Goal: Task Accomplishment & Management: Use online tool/utility

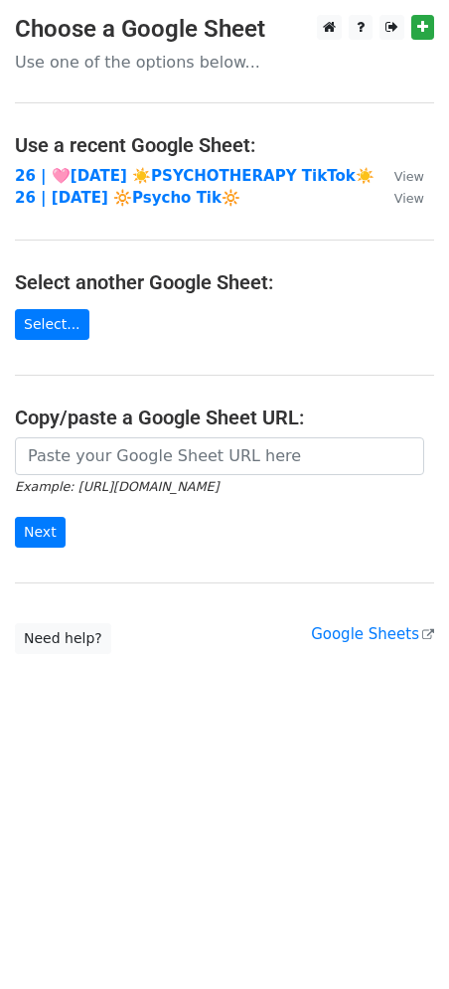
click at [67, 421] on h4 "Copy/paste a Google Sheet URL:" at bounding box center [225, 418] width 420 height 24
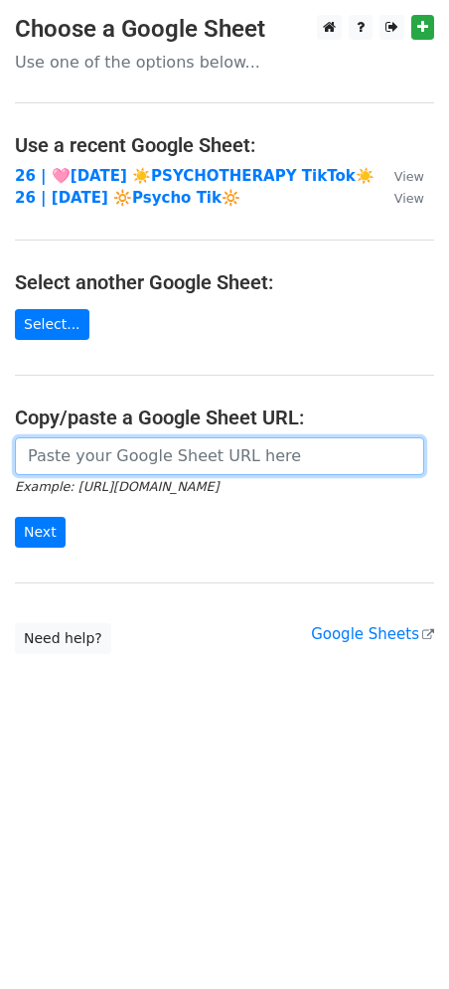
click at [100, 466] on input "url" at bounding box center [220, 456] width 410 height 38
paste input "https://docs.google.com/spreadsheets/d/1wv0mrB1u8V-3_nNh-rO2D3YiNN48DEFnEGXNOXz…"
type input "https://docs.google.com/spreadsheets/d/1wv0mrB1u8V-3_nNh-rO2D3YiNN48DEFnEGXNOXz…"
click at [15, 517] on input "Next" at bounding box center [40, 532] width 51 height 31
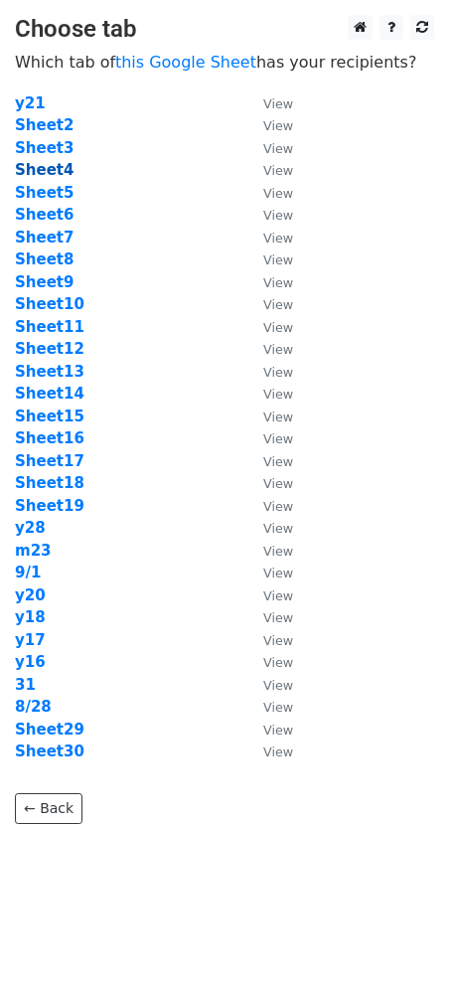
click at [52, 162] on strong "Sheet4" at bounding box center [44, 170] width 59 height 18
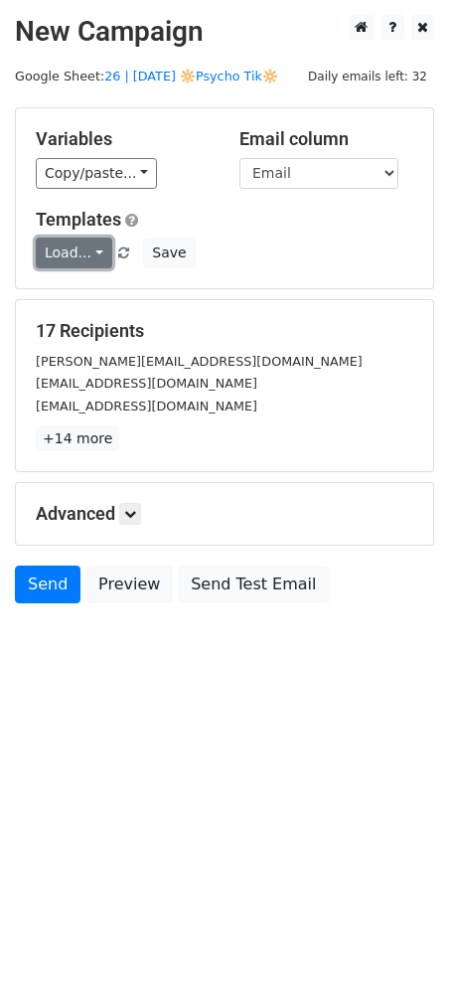
click at [61, 257] on link "Load..." at bounding box center [74, 253] width 77 height 31
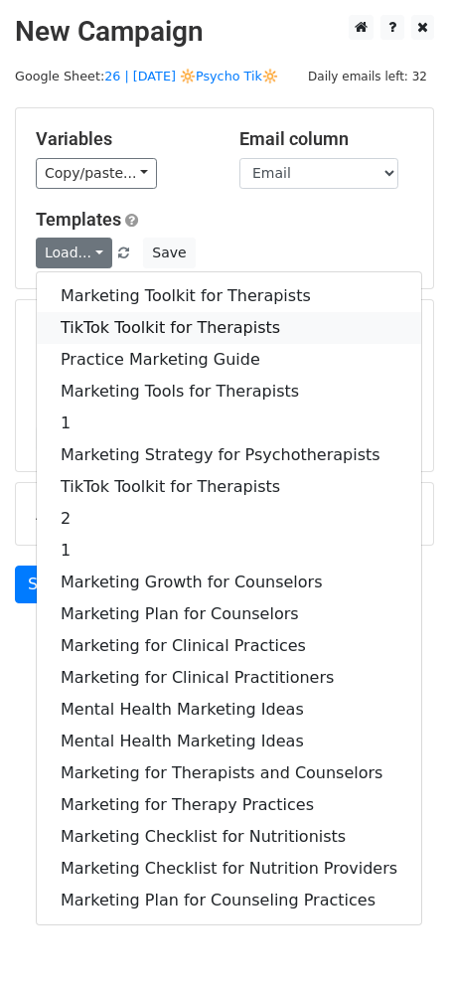
click at [102, 324] on link "TikTok Toolkit for Therapists" at bounding box center [229, 328] width 385 height 32
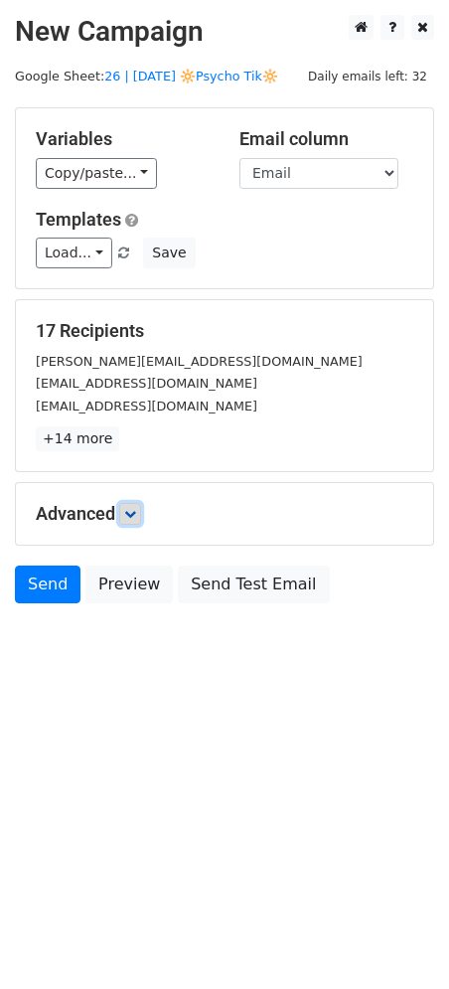
click at [133, 509] on icon at bounding box center [130, 514] width 12 height 12
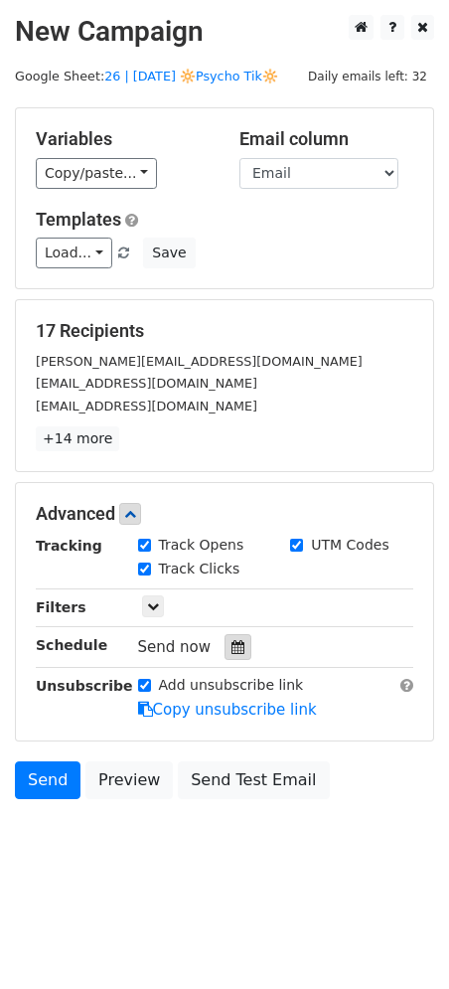
click at [232, 642] on icon at bounding box center [238, 647] width 13 height 14
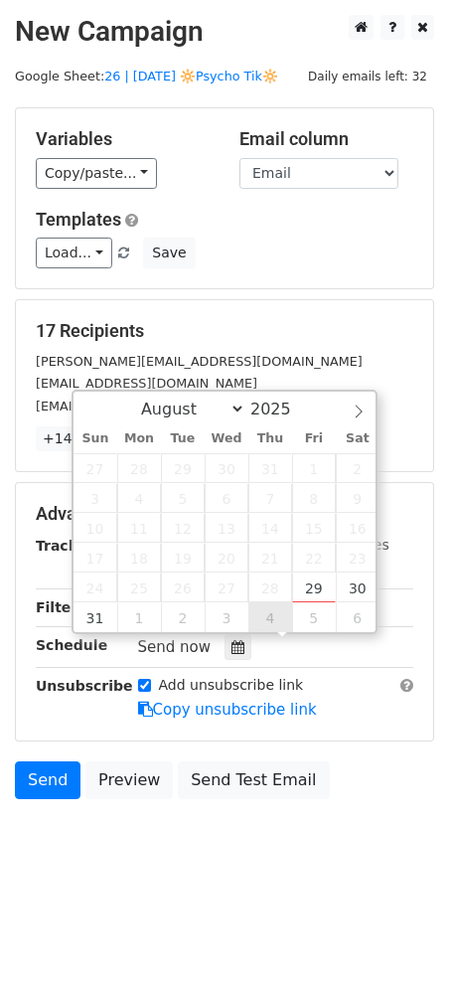
type input "2025-09-04 12:00"
select select "8"
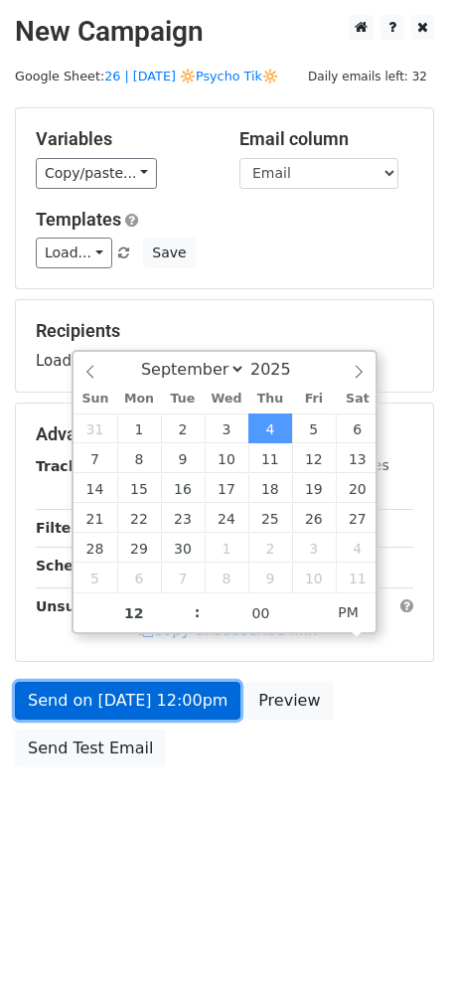
click at [174, 697] on link "Send on Sep 4 at 12:00pm" at bounding box center [128, 701] width 226 height 38
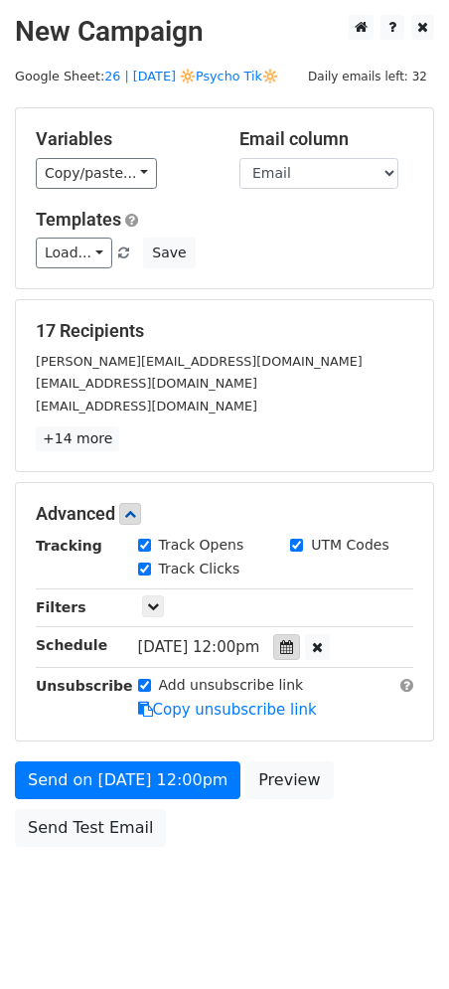
click at [293, 647] on icon at bounding box center [286, 647] width 13 height 14
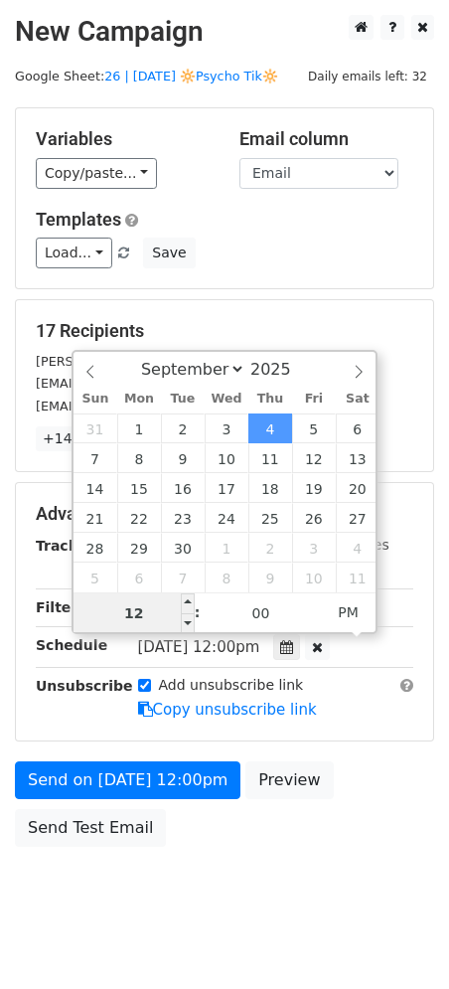
click at [148, 607] on input "12" at bounding box center [134, 614] width 121 height 40
type input "6"
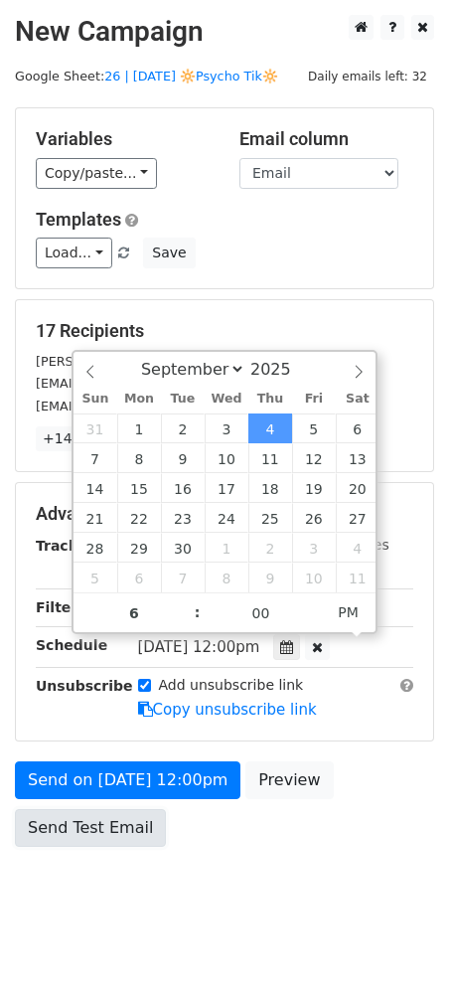
type input "2025-09-04 18:00"
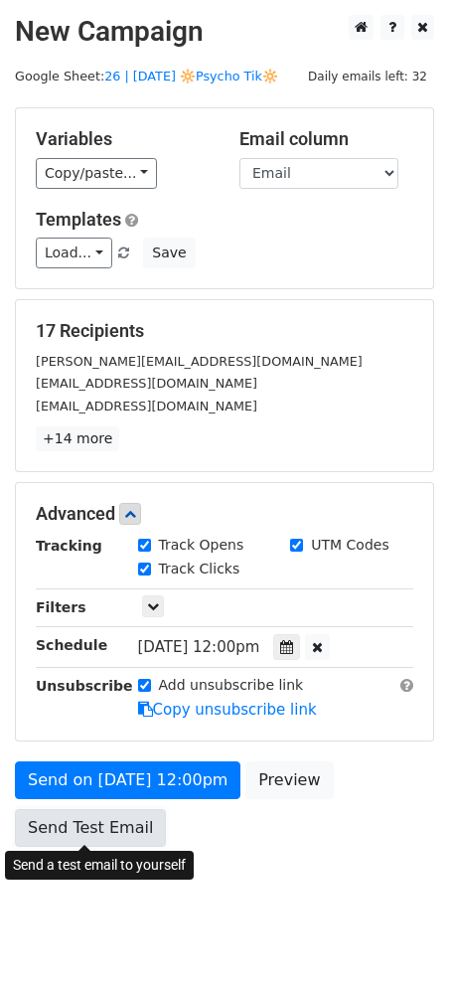
click at [106, 814] on link "Send Test Email" at bounding box center [90, 828] width 151 height 38
click at [98, 828] on link "Send Test Email" at bounding box center [90, 828] width 151 height 38
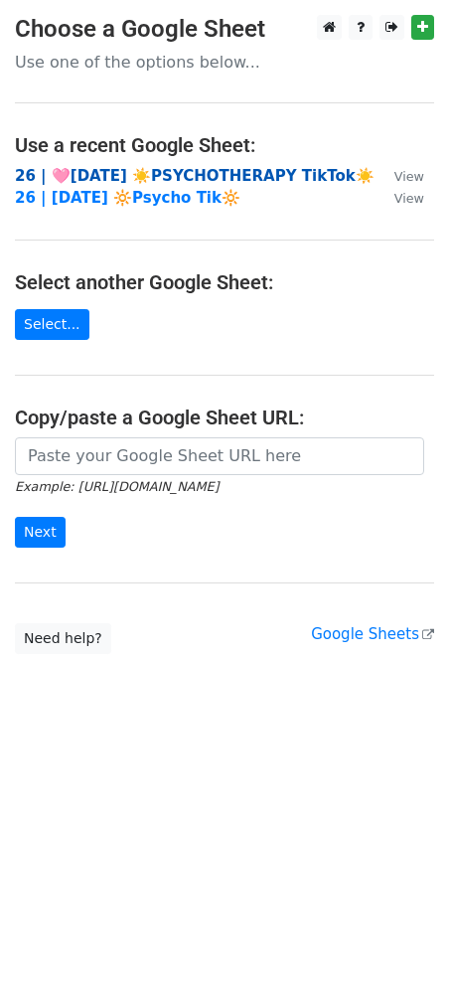
click at [130, 172] on strong "26 | 🩷[DATE] ☀️PSYCHOTHERAPY TikTok☀️" at bounding box center [195, 176] width 360 height 18
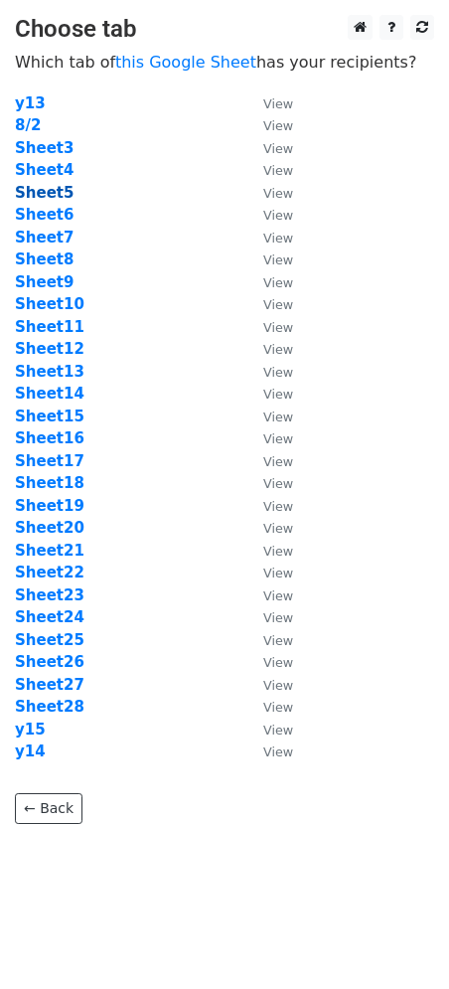
click at [61, 196] on strong "Sheet5" at bounding box center [44, 193] width 59 height 18
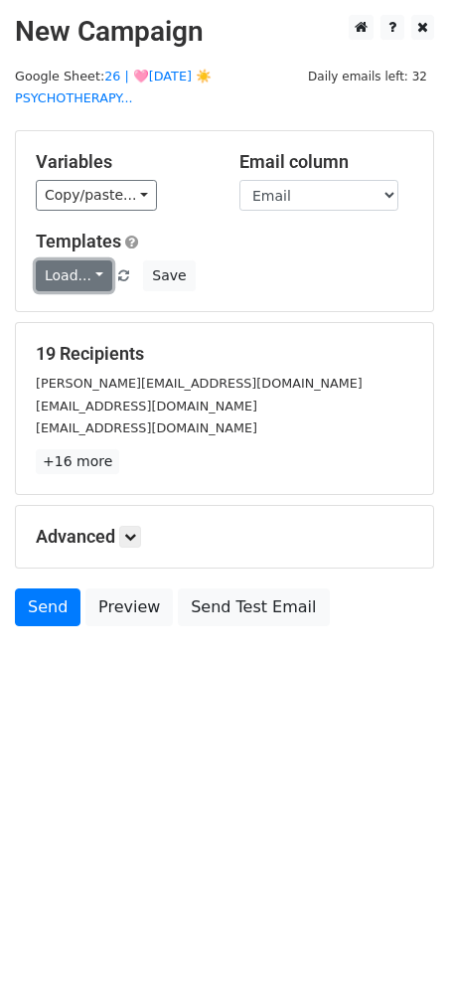
click at [70, 265] on link "Load..." at bounding box center [74, 275] width 77 height 31
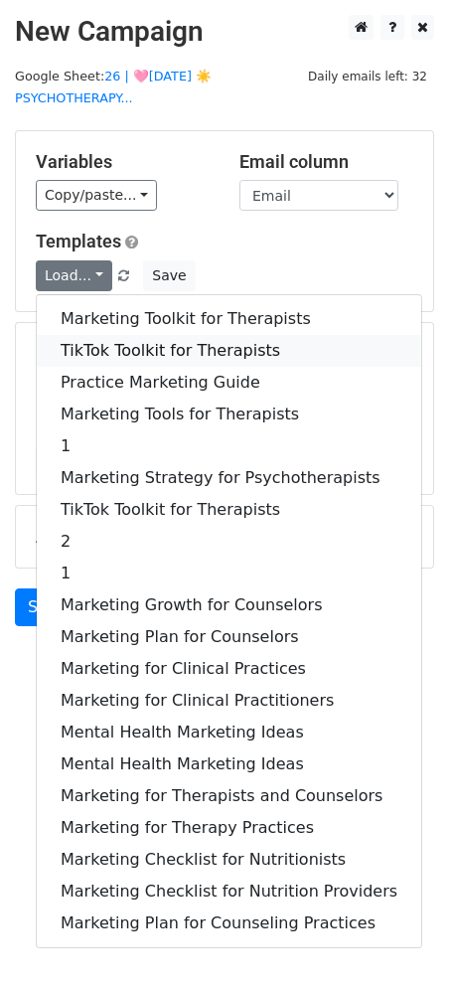
click at [86, 336] on link "TikTok Toolkit for Therapists" at bounding box center [229, 351] width 385 height 32
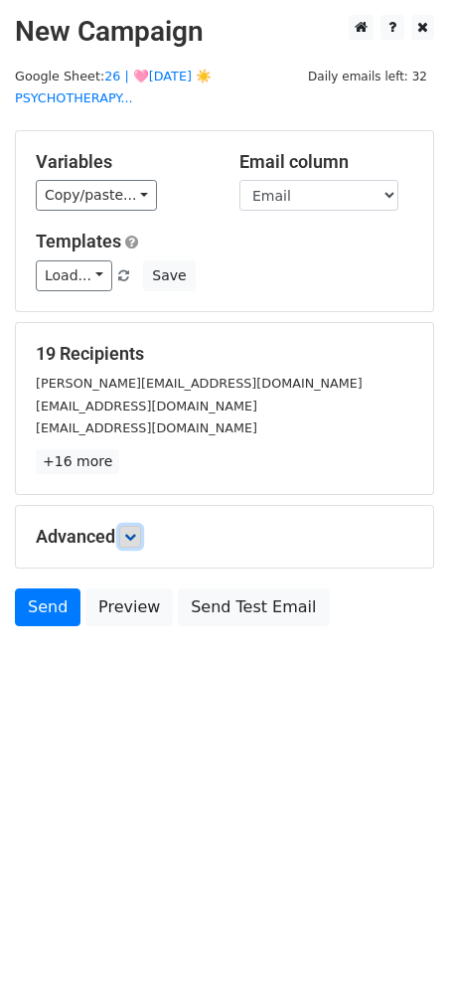
click at [133, 531] on icon at bounding box center [130, 537] width 12 height 12
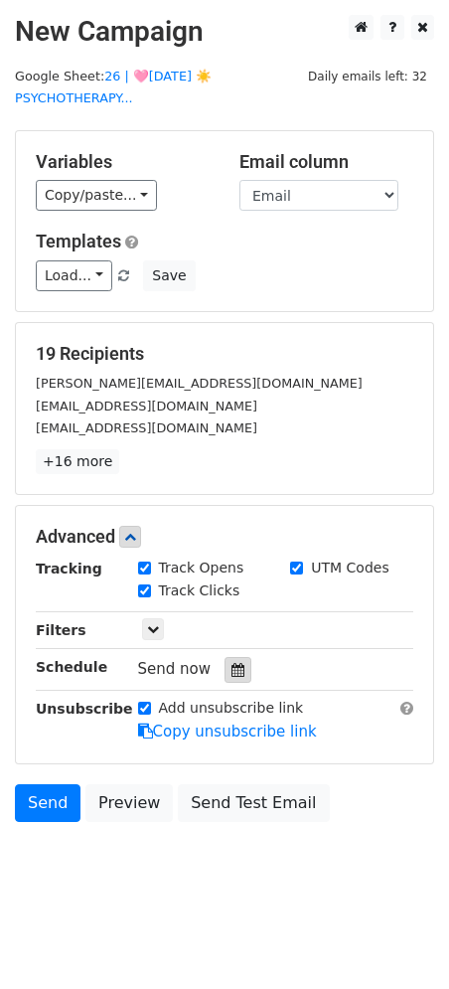
click at [232, 663] on icon at bounding box center [238, 670] width 13 height 14
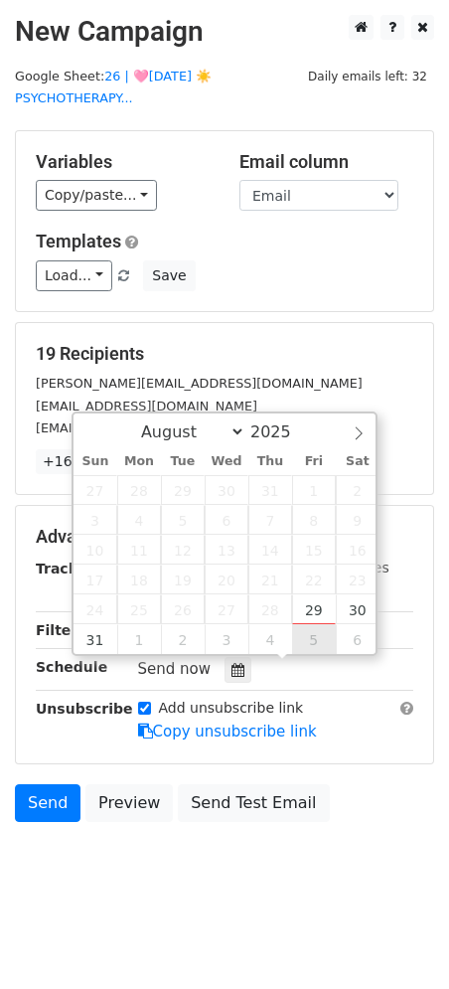
type input "2025-09-05 12:00"
select select "8"
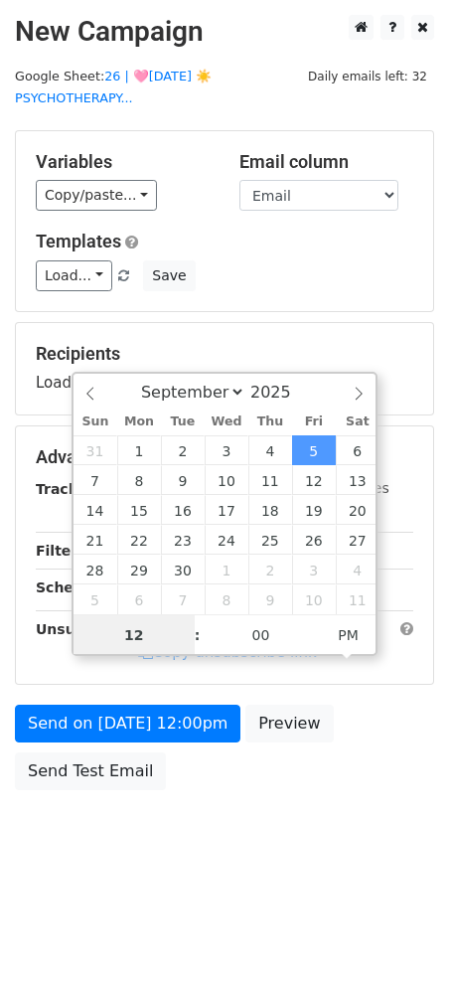
type input "5"
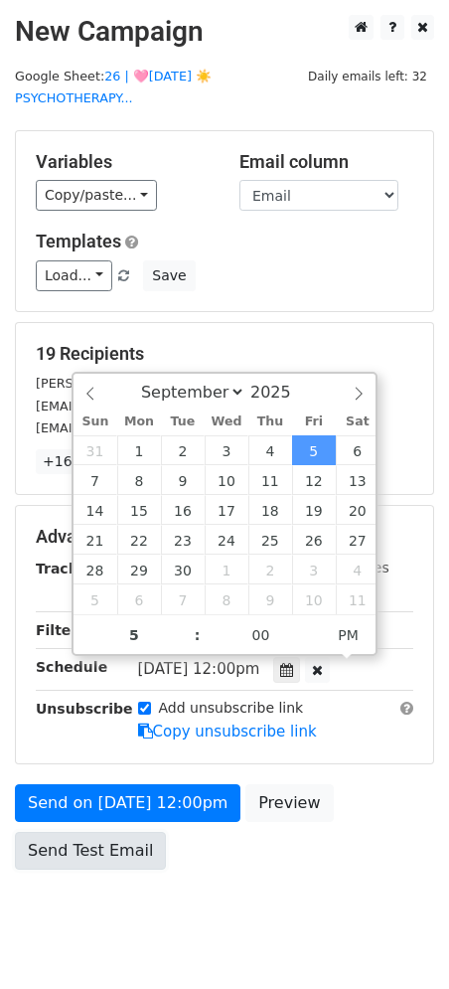
type input "2025-09-05 17:00"
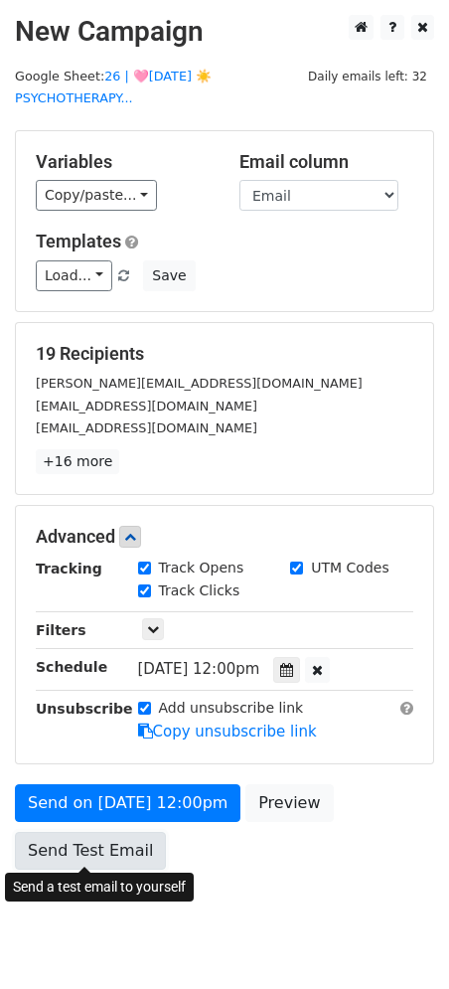
click at [104, 843] on link "Send Test Email" at bounding box center [90, 851] width 151 height 38
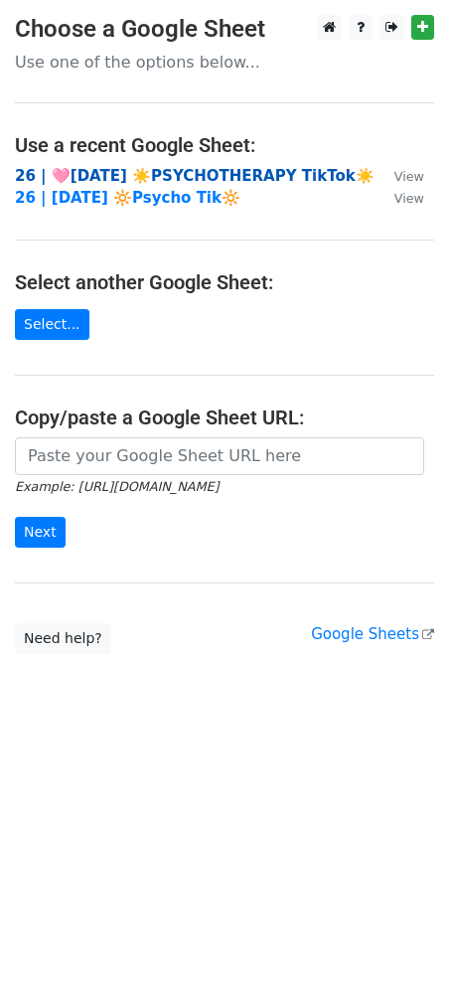
click at [145, 169] on strong "26 | 🩷AUG 2 ☀️PSYCHOTHERAPY TikTok☀️" at bounding box center [195, 176] width 360 height 18
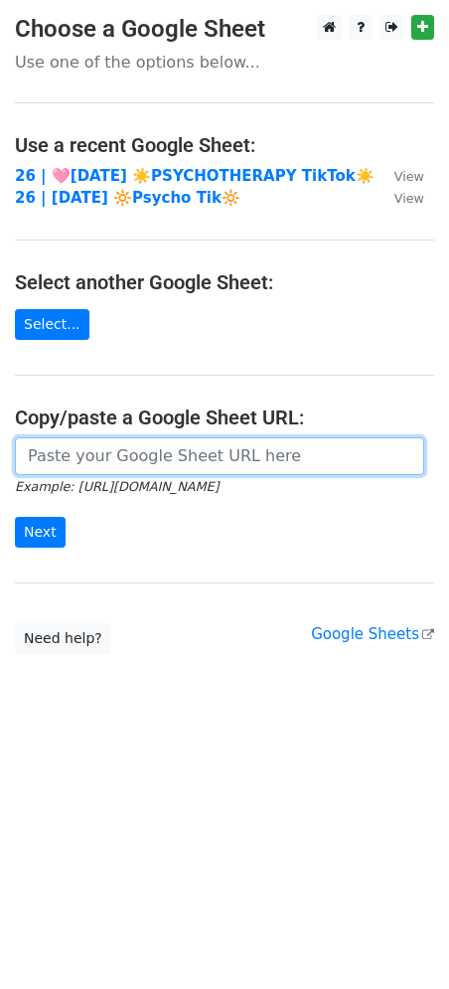
click at [69, 453] on input "url" at bounding box center [220, 456] width 410 height 38
paste input "https://docs.google.com/spreadsheets/d/1wv0mrB1u8V-3_nNh-rO2D3YiNN48DEFnEGXNOXz…"
type input "https://docs.google.com/spreadsheets/d/1wv0mrB1u8V-3_nNh-rO2D3YiNN48DEFnEGXNOXz…"
click at [15, 517] on input "Next" at bounding box center [40, 532] width 51 height 31
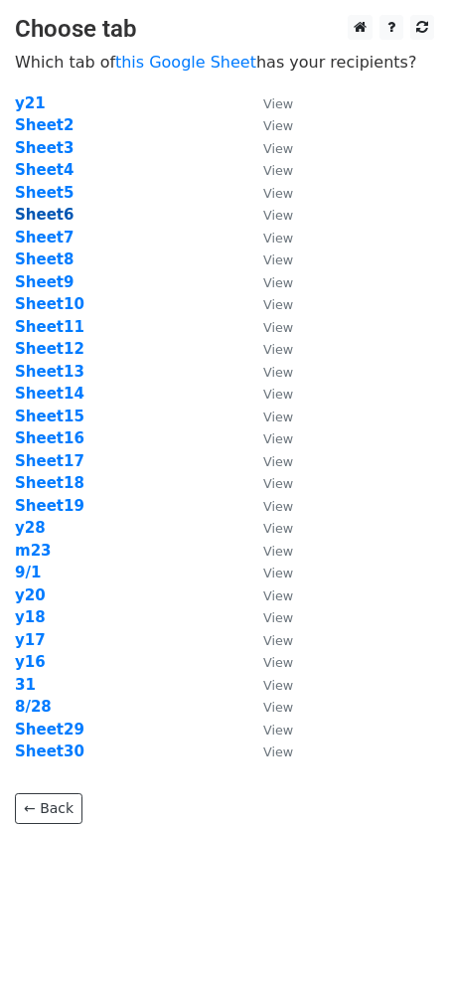
click at [49, 220] on strong "Sheet6" at bounding box center [44, 215] width 59 height 18
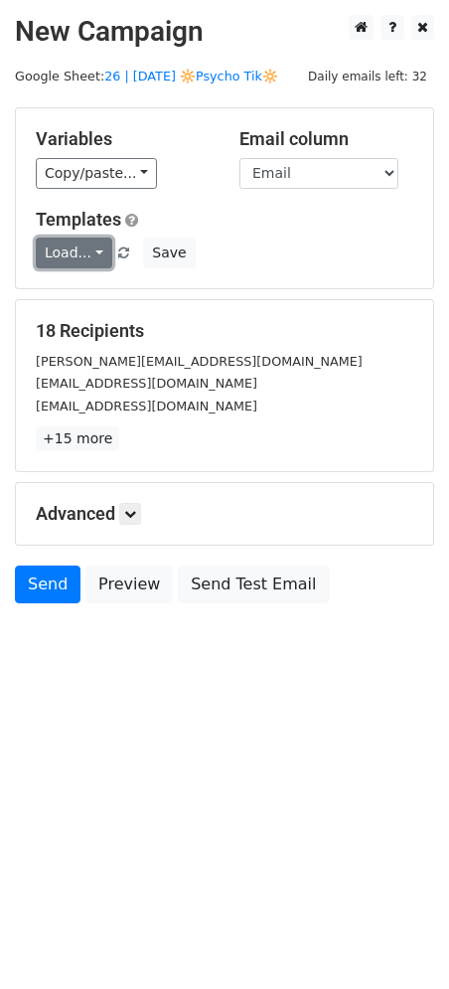
click at [86, 252] on link "Load..." at bounding box center [74, 253] width 77 height 31
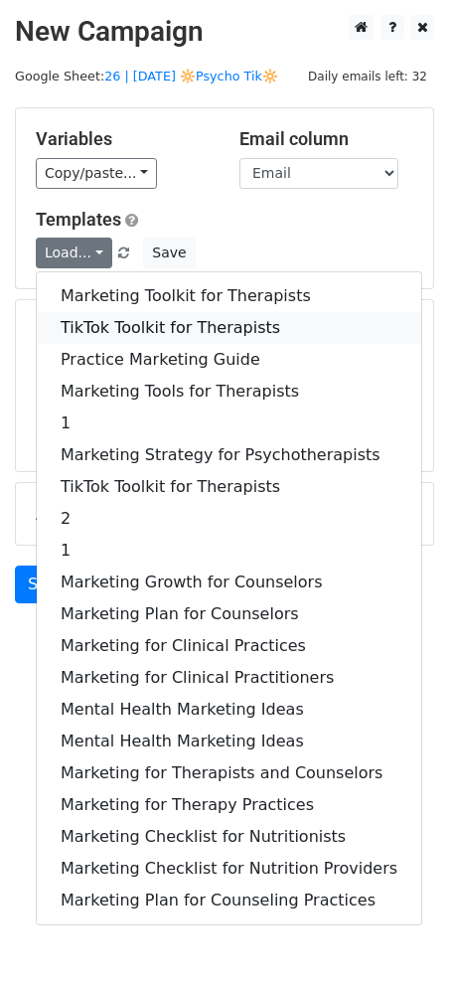
click at [106, 325] on link "TikTok Toolkit for Therapists" at bounding box center [229, 328] width 385 height 32
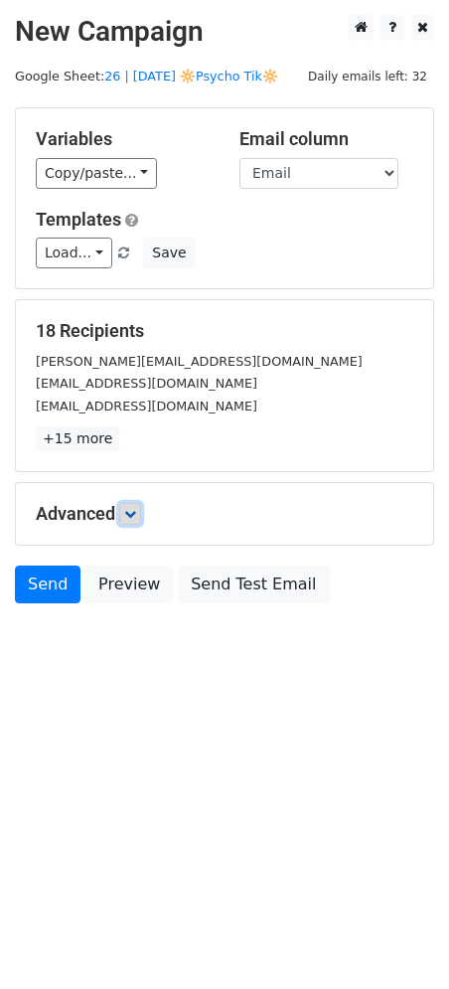
click at [136, 508] on icon at bounding box center [130, 514] width 12 height 12
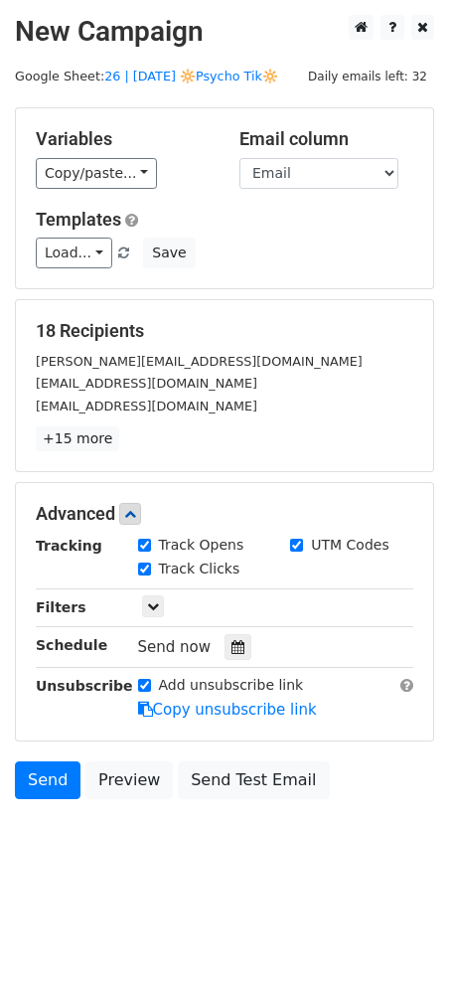
click at [232, 664] on div "Tracking Track Opens UTM Codes Track Clicks Filters Only include spreadsheet ro…" at bounding box center [225, 628] width 378 height 186
click at [232, 647] on icon at bounding box center [238, 647] width 13 height 14
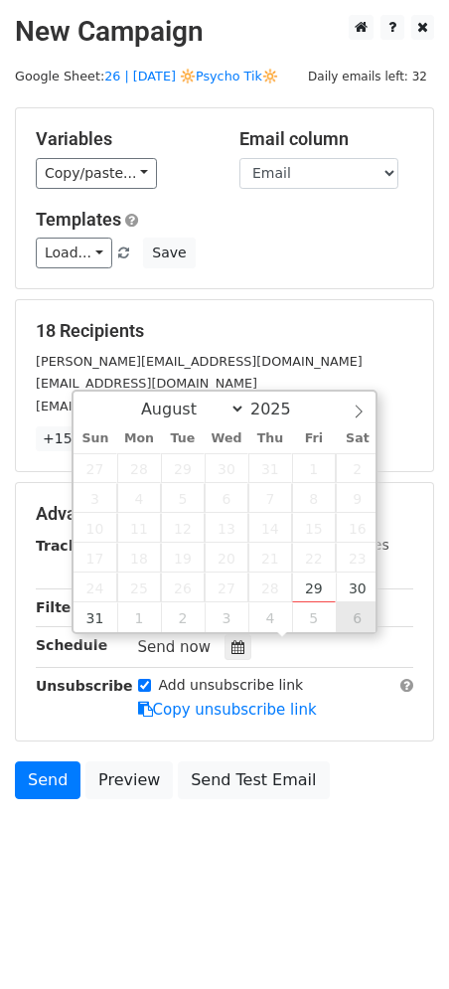
type input "2025-09-06 12:00"
select select "8"
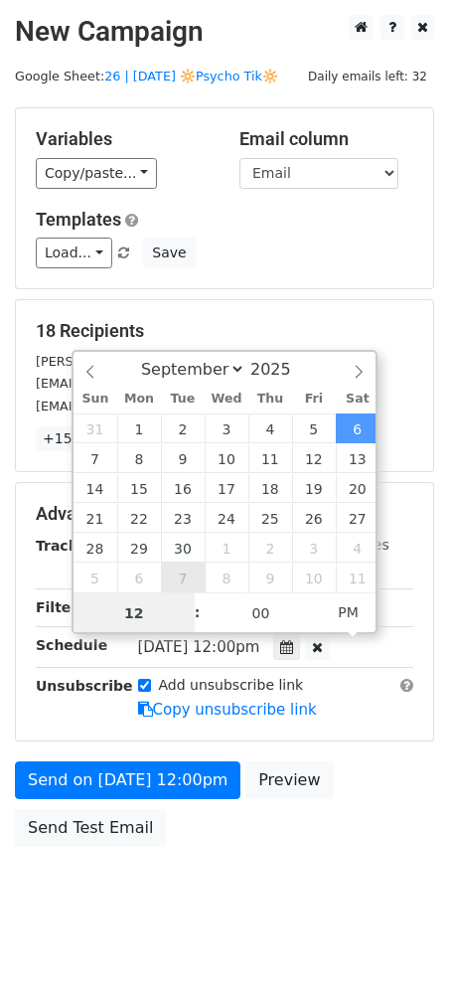
type input "6"
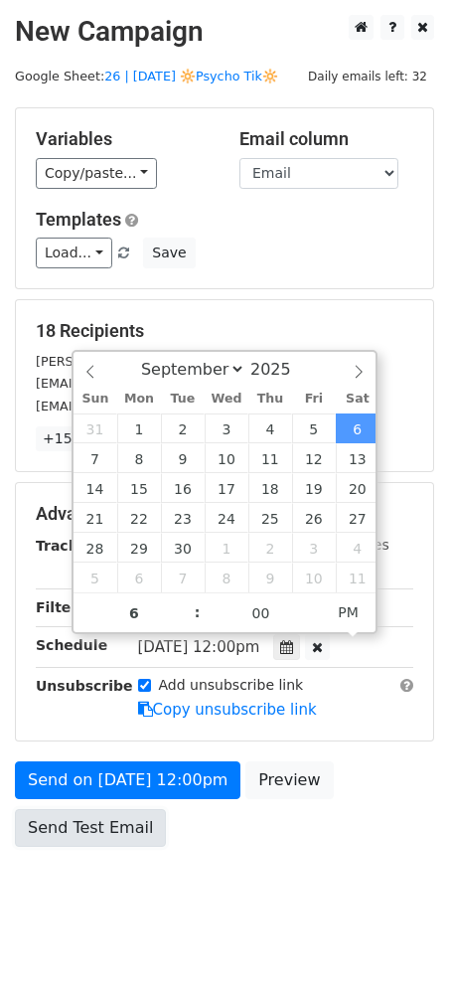
type input "2025-09-06 18:00"
click at [66, 822] on link "Send Test Email" at bounding box center [90, 828] width 151 height 38
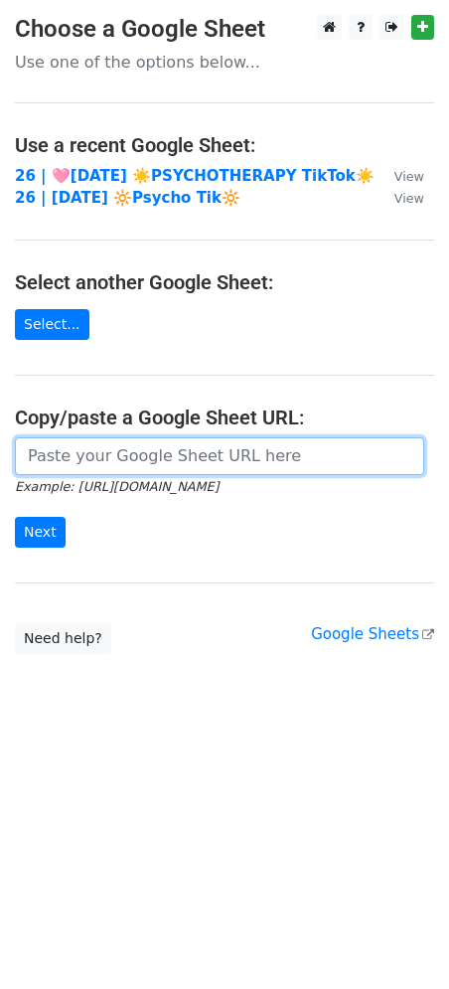
click at [167, 441] on input "url" at bounding box center [220, 456] width 410 height 38
paste input "[URL][DOMAIN_NAME]"
type input "[URL][DOMAIN_NAME]"
click at [15, 517] on input "Next" at bounding box center [40, 532] width 51 height 31
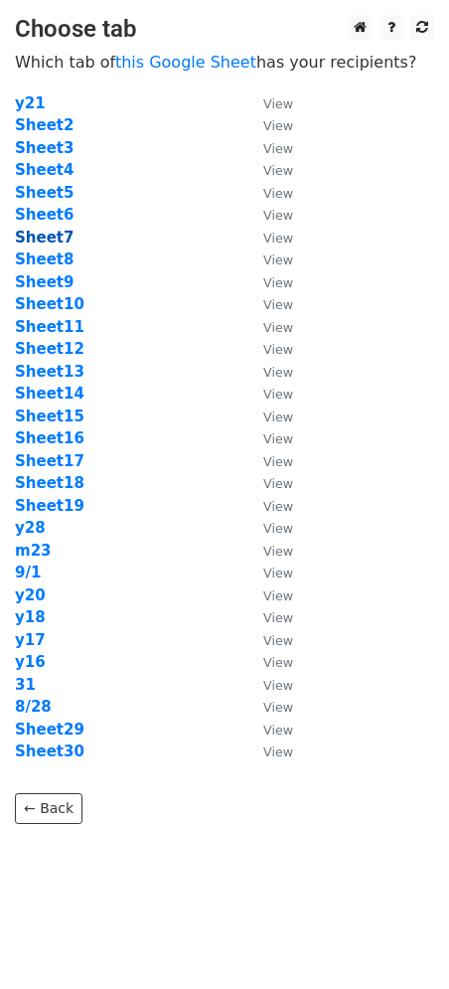
click at [48, 238] on strong "Sheet7" at bounding box center [44, 238] width 59 height 18
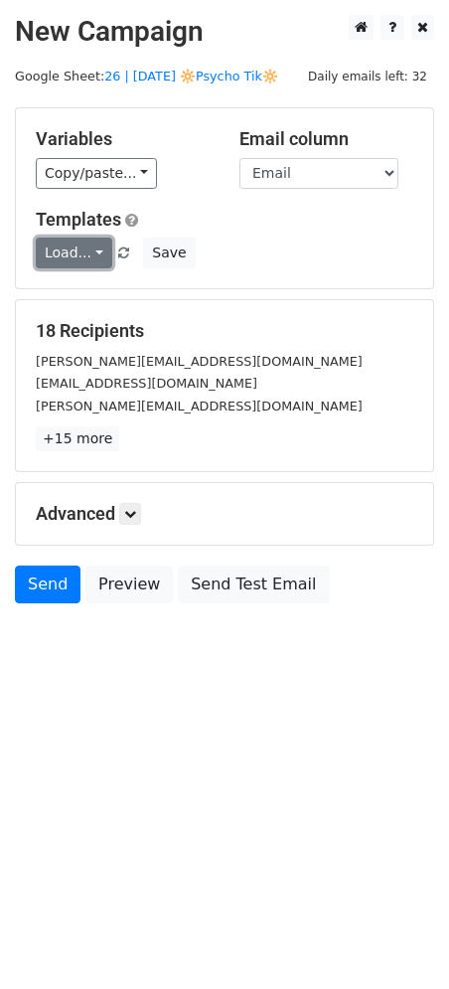
click at [74, 248] on link "Load..." at bounding box center [74, 253] width 77 height 31
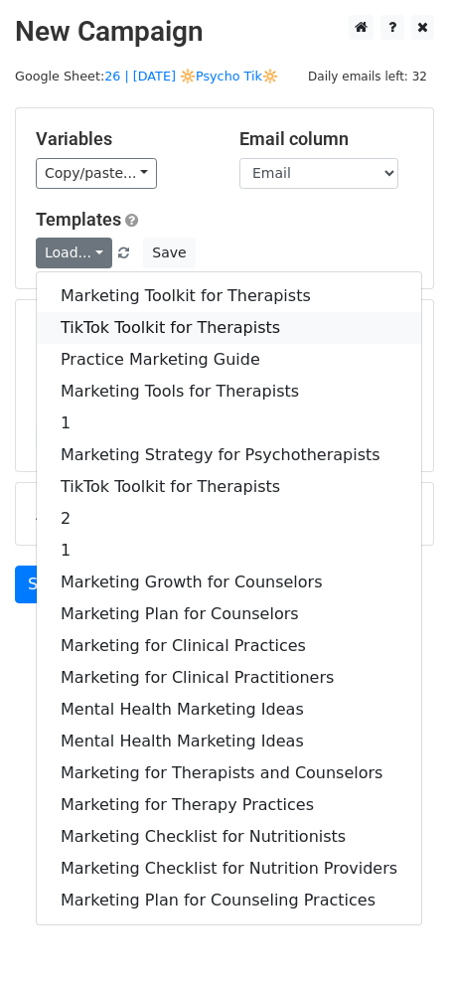
click at [79, 335] on link "TikTok Toolkit for Therapists" at bounding box center [229, 328] width 385 height 32
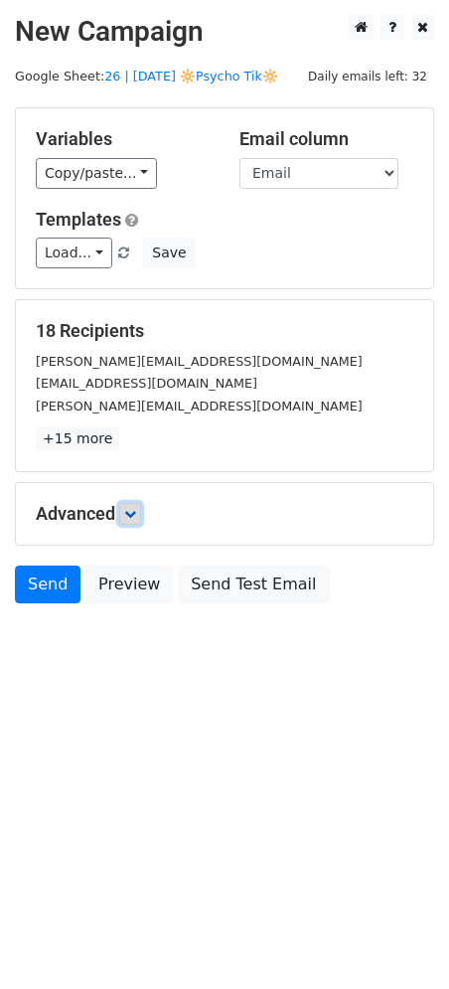
click at [136, 509] on icon at bounding box center [130, 514] width 12 height 12
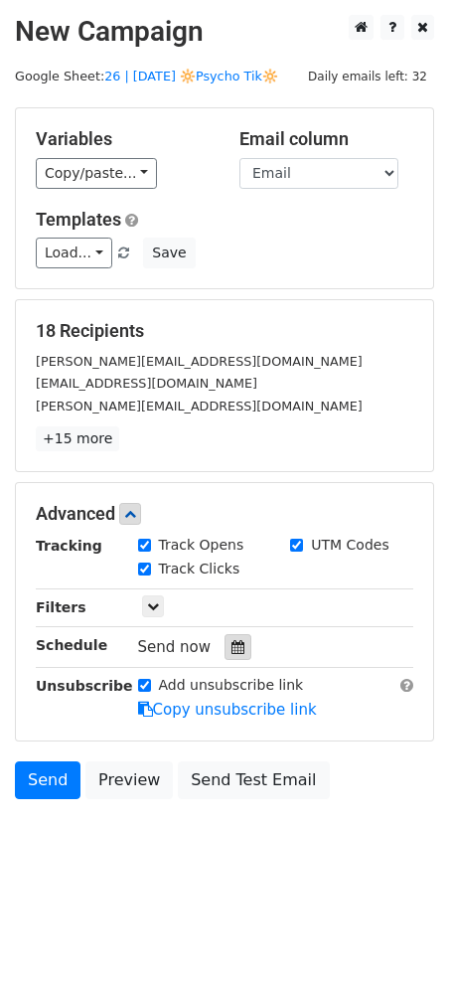
click at [232, 651] on icon at bounding box center [238, 647] width 13 height 14
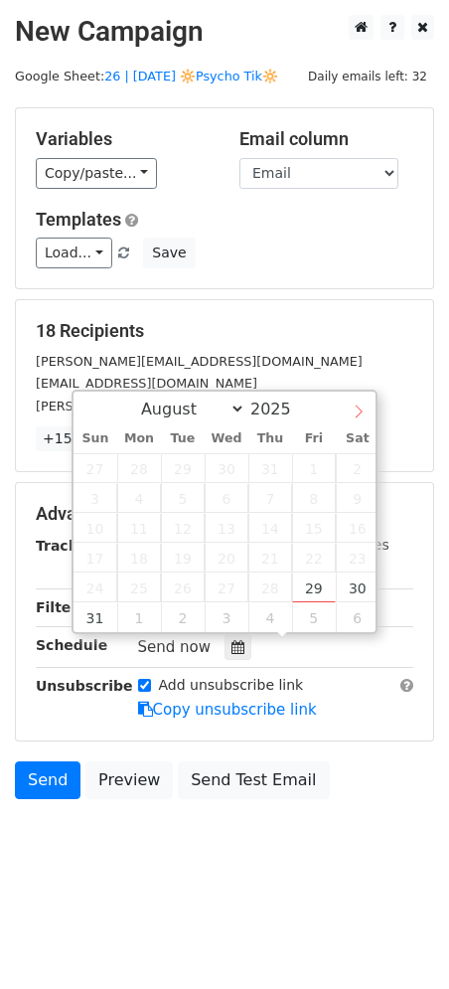
select select "8"
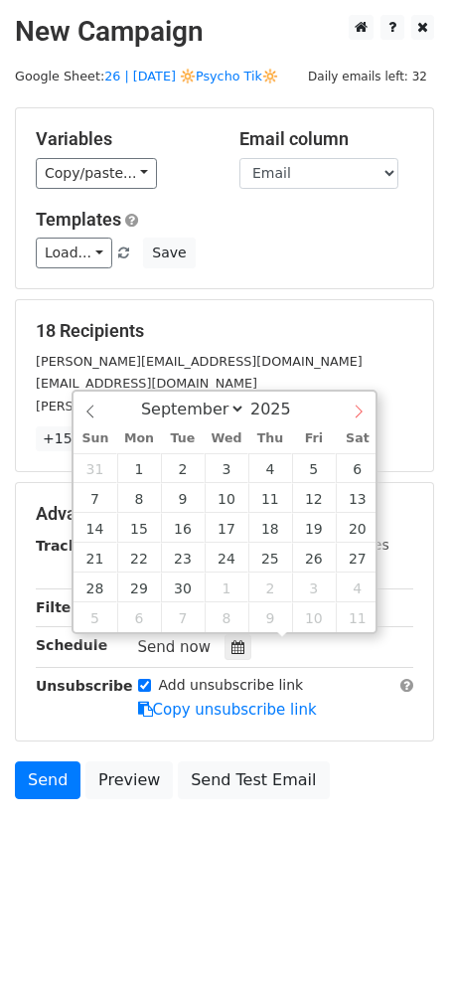
click at [363, 413] on icon at bounding box center [359, 412] width 14 height 14
type input "2025-09-07 12:00"
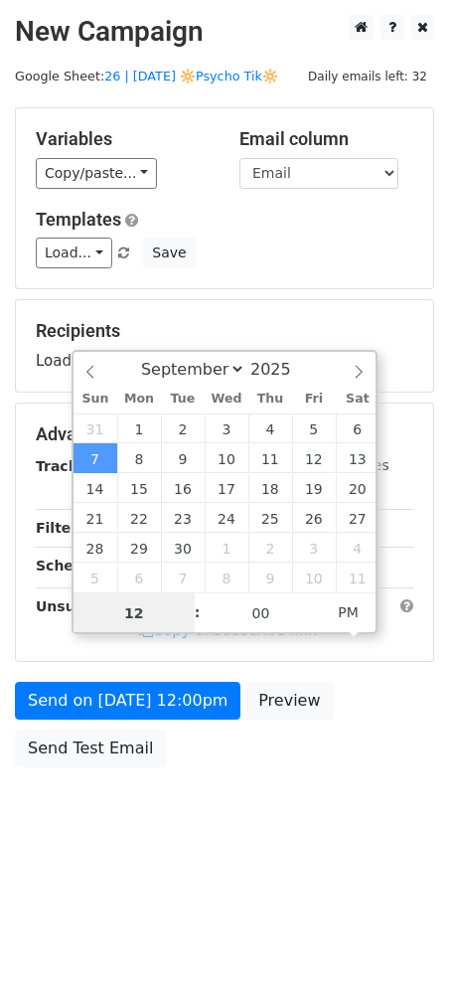
type input "7"
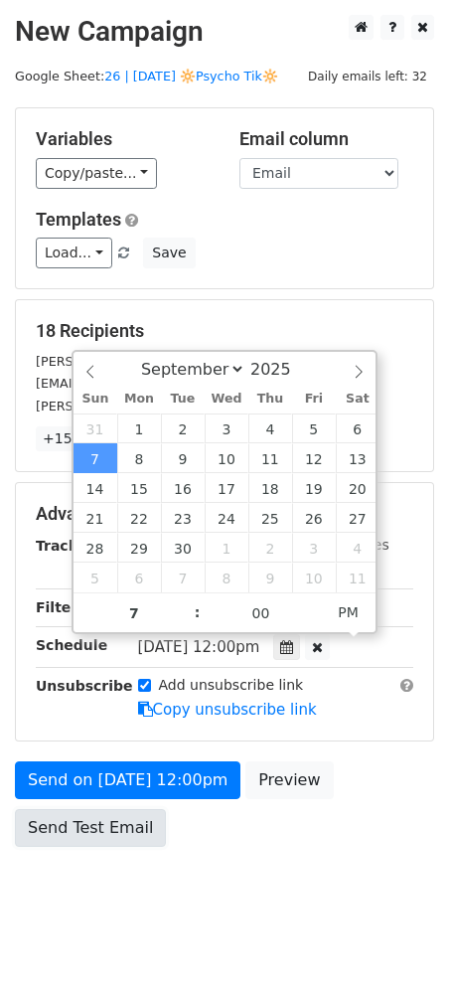
type input "2025-09-07 19:00"
click at [97, 840] on link "Send Test Email" at bounding box center [90, 828] width 151 height 38
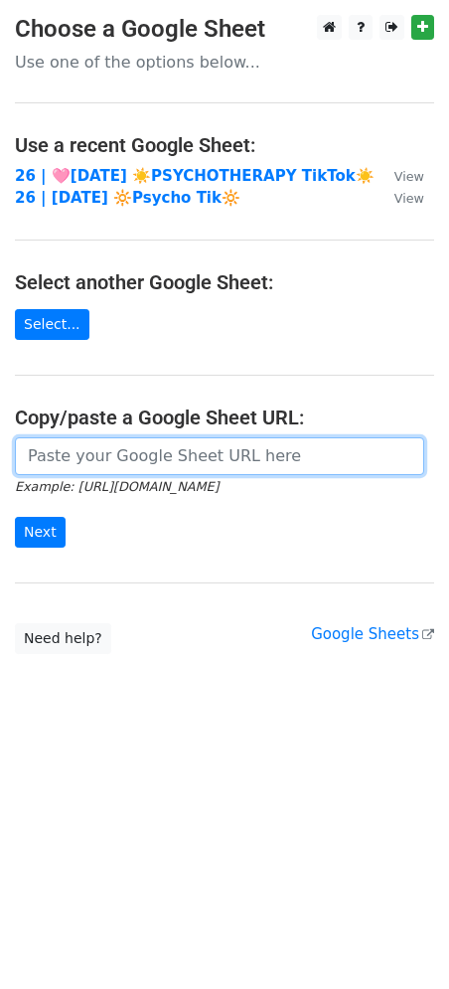
click at [213, 446] on input "url" at bounding box center [220, 456] width 410 height 38
paste input "[URL][DOMAIN_NAME]"
type input "[URL][DOMAIN_NAME]"
click at [15, 517] on input "Next" at bounding box center [40, 532] width 51 height 31
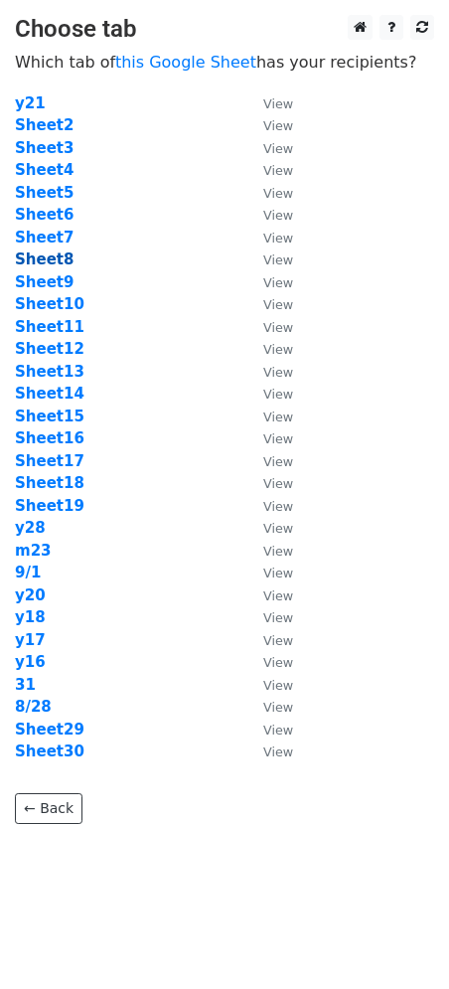
click at [51, 258] on strong "Sheet8" at bounding box center [44, 260] width 59 height 18
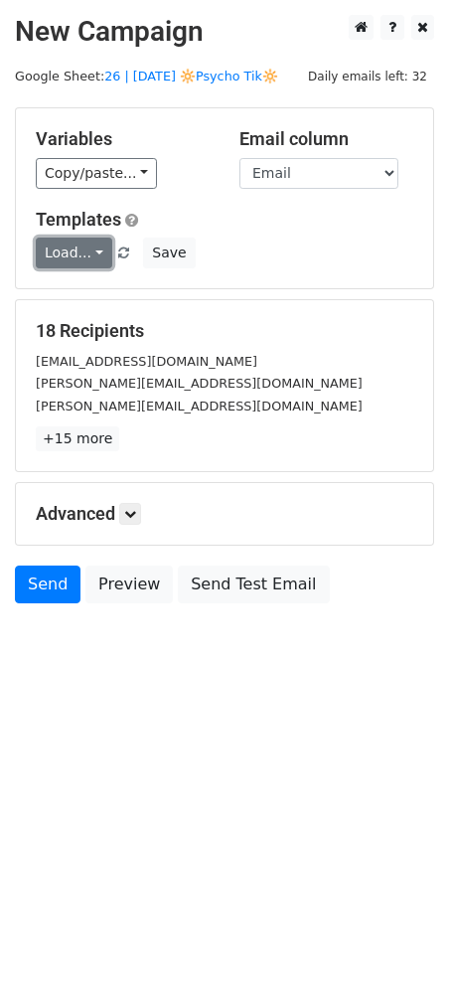
click at [74, 256] on link "Load..." at bounding box center [74, 253] width 77 height 31
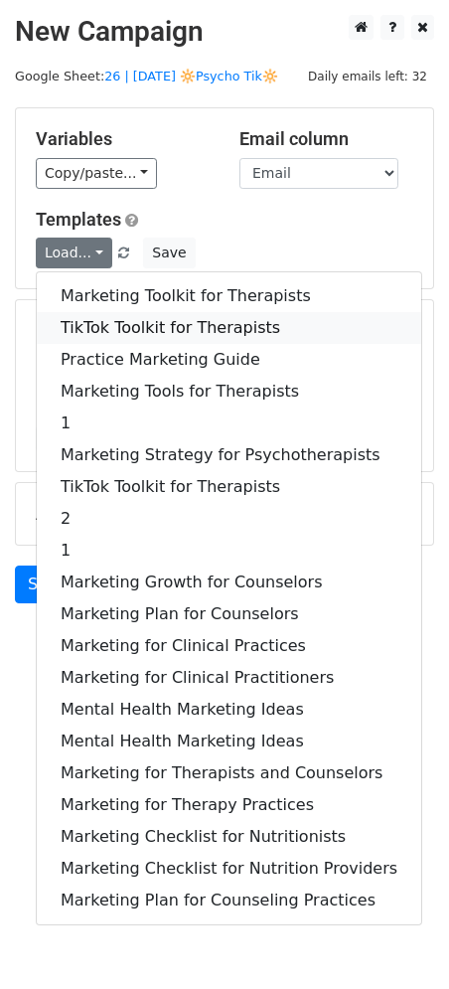
click at [93, 320] on link "TikTok Toolkit for Therapists" at bounding box center [229, 328] width 385 height 32
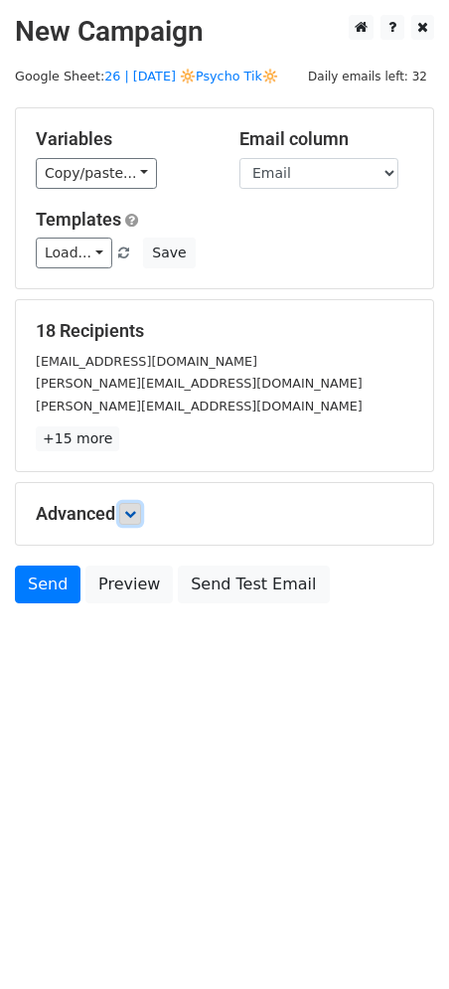
click at [136, 512] on icon at bounding box center [130, 514] width 12 height 12
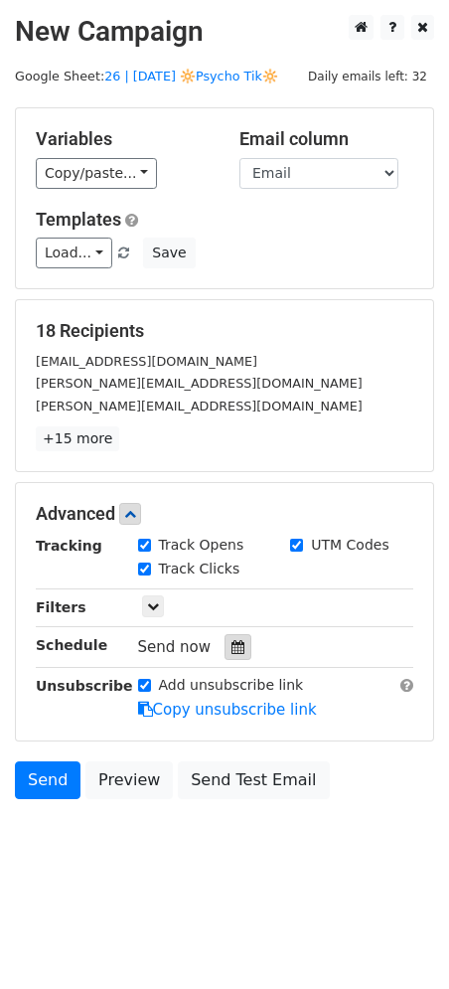
click at [236, 639] on div at bounding box center [238, 647] width 27 height 26
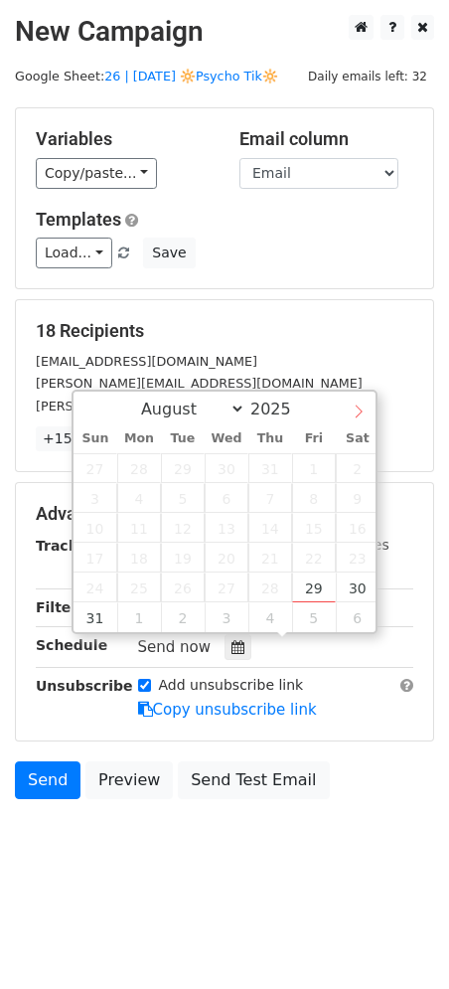
select select "8"
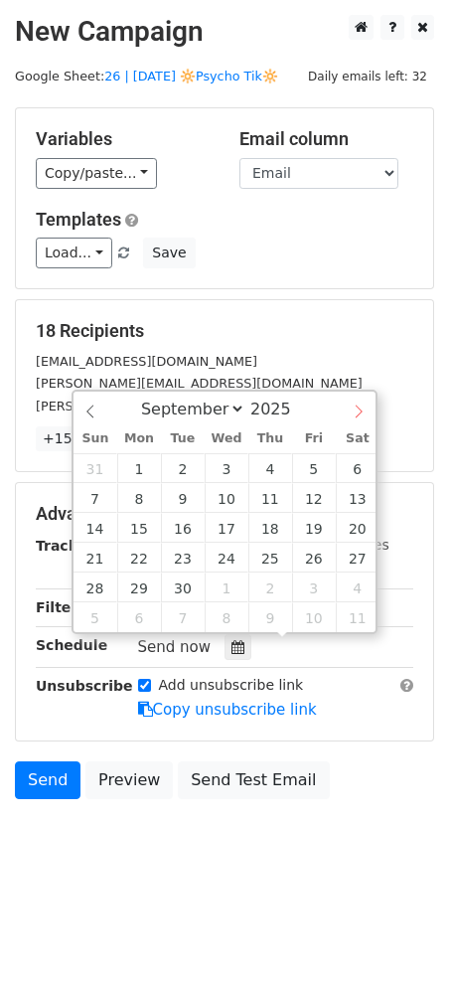
click at [348, 415] on span at bounding box center [359, 409] width 34 height 34
type input "[DATE] 12:00"
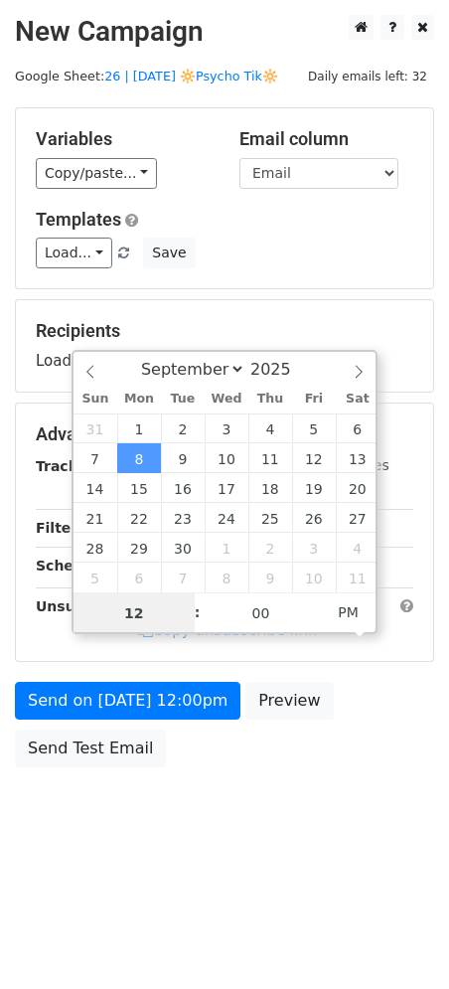
type input "5"
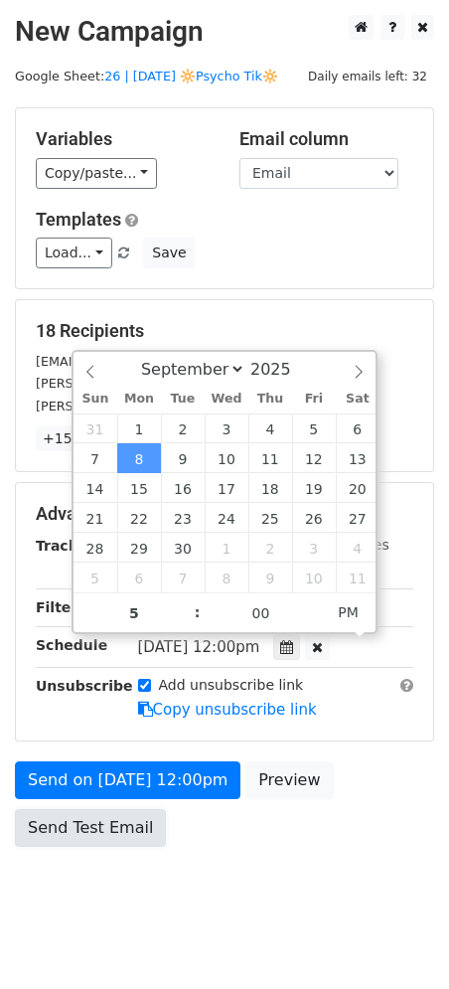
type input "[DATE] 17:00"
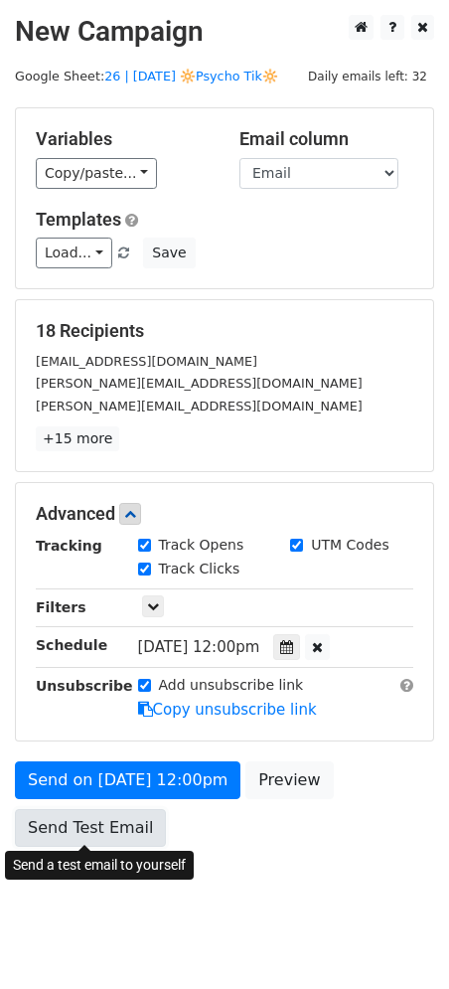
click at [92, 812] on link "Send Test Email" at bounding box center [90, 828] width 151 height 38
